Goal: Task Accomplishment & Management: Use online tool/utility

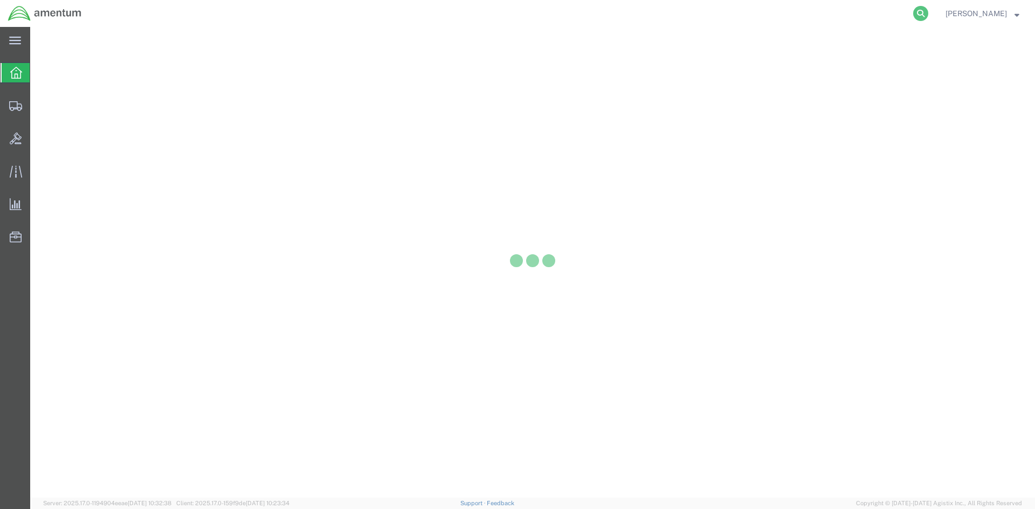
click at [928, 14] on icon at bounding box center [920, 13] width 15 height 15
click at [769, 16] on input "search" at bounding box center [749, 14] width 328 height 26
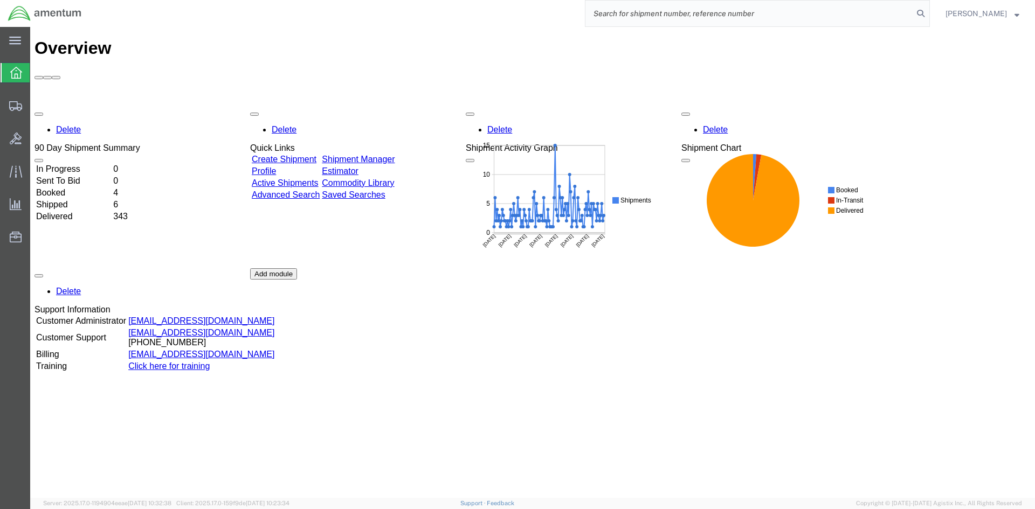
paste input "S633-25232-2452"
type input "S633-25232-2452"
click at [928, 11] on icon at bounding box center [920, 13] width 15 height 15
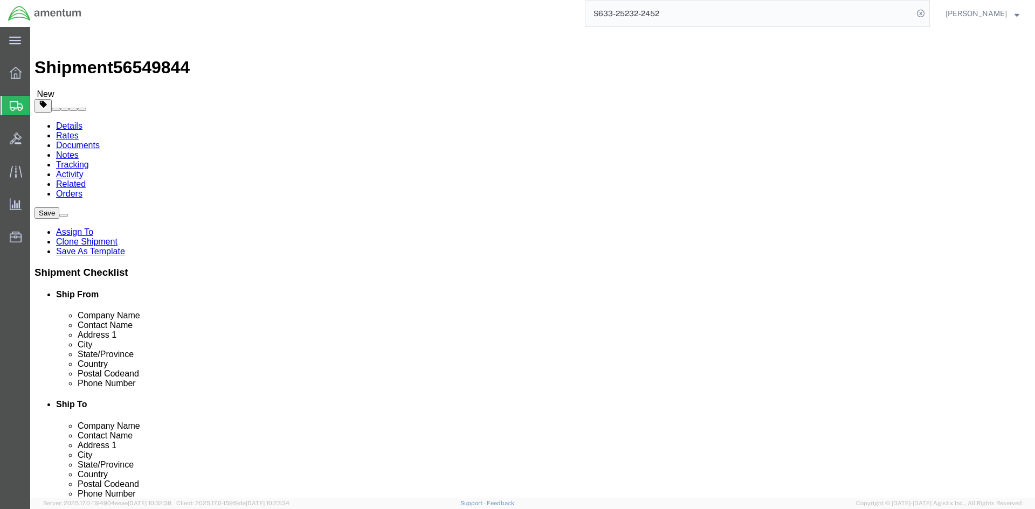
select select "42718"
select select
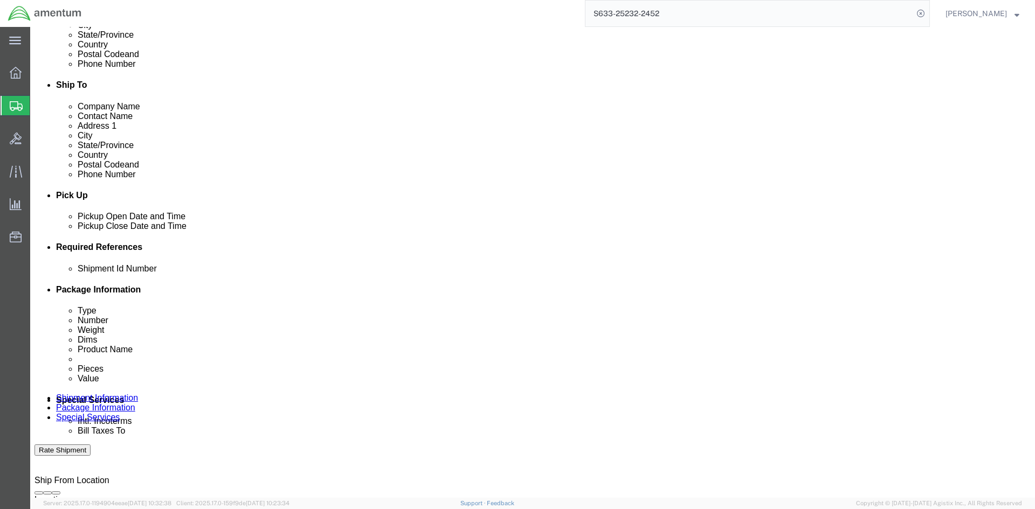
scroll to position [323, 0]
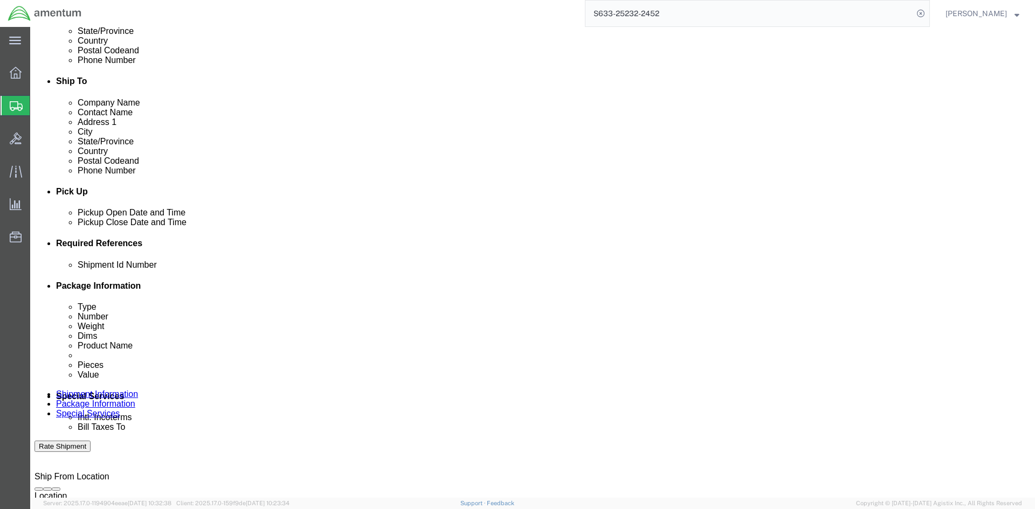
click button "Rate Shipment"
